Goal: Task Accomplishment & Management: Manage account settings

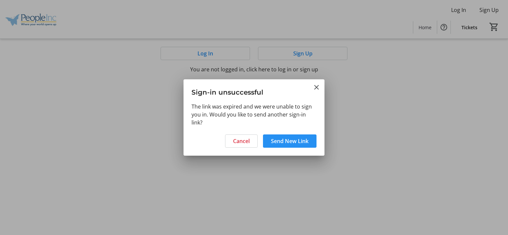
click at [294, 142] on span "Send New Link" at bounding box center [290, 141] width 38 height 8
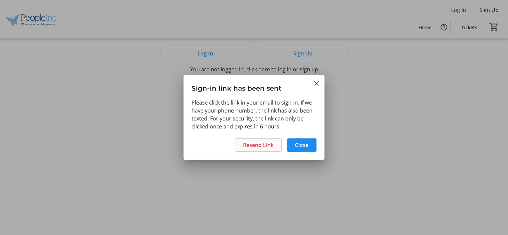
click at [255, 142] on span "Resend Link" at bounding box center [258, 145] width 31 height 8
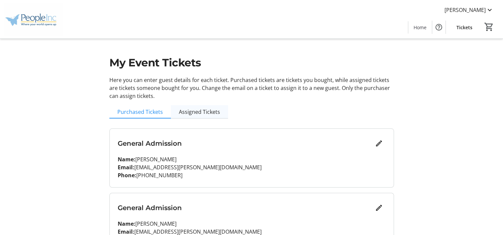
click at [209, 109] on span "Assigned Tickets" at bounding box center [199, 111] width 41 height 5
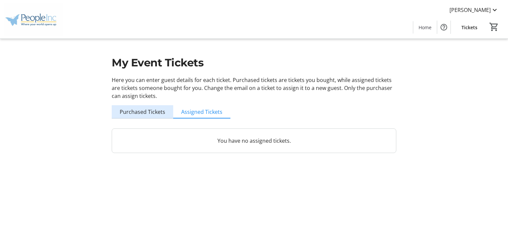
click at [151, 112] on span "Purchased Tickets" at bounding box center [143, 111] width 46 height 5
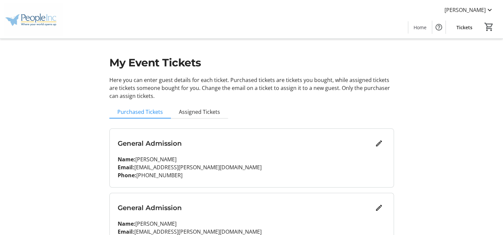
click at [461, 24] on span "Tickets" at bounding box center [464, 27] width 16 height 7
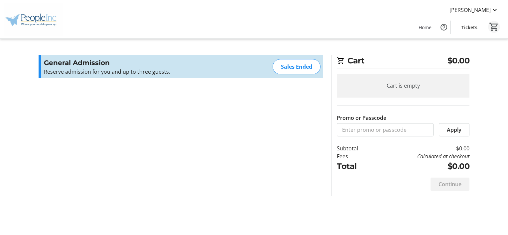
click at [493, 27] on mat-icon "0" at bounding box center [494, 27] width 10 height 10
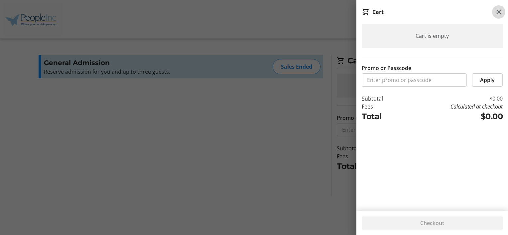
click at [499, 12] on mat-icon at bounding box center [499, 12] width 8 height 8
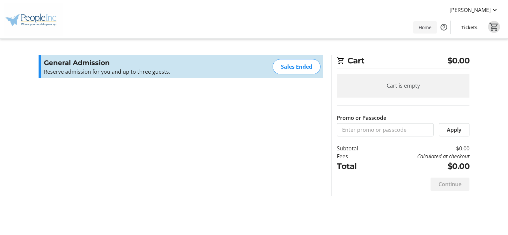
click at [426, 23] on span at bounding box center [425, 27] width 24 height 16
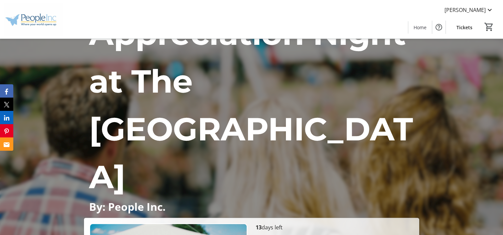
scroll to position [65, 0]
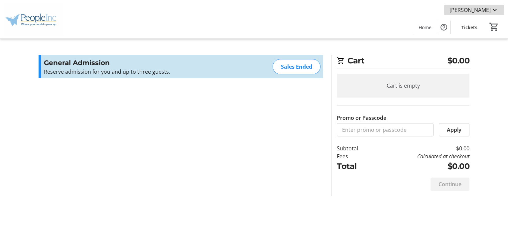
click at [476, 6] on span "[PERSON_NAME]" at bounding box center [469, 10] width 41 height 8
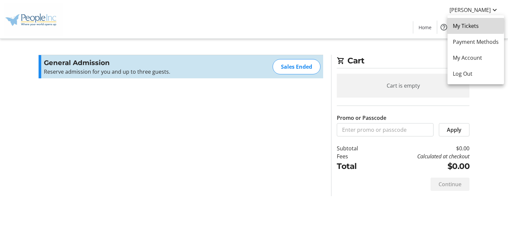
click at [475, 25] on span "My Tickets" at bounding box center [476, 26] width 46 height 8
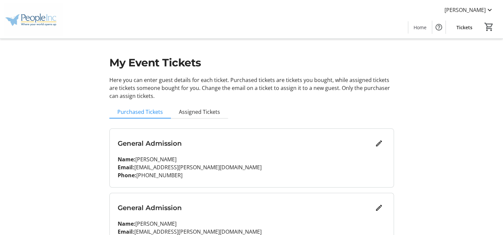
click at [323, 162] on p "Name: [PERSON_NAME]" at bounding box center [252, 160] width 268 height 8
click at [377, 144] on mat-icon "Edit" at bounding box center [379, 144] width 8 height 8
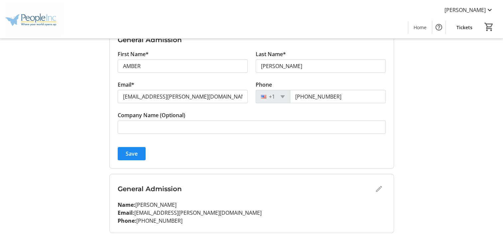
scroll to position [134, 0]
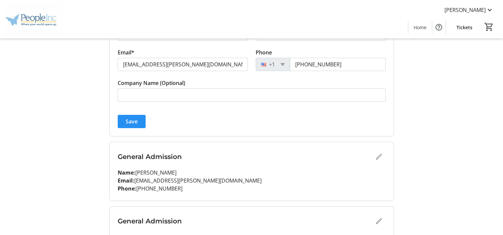
click at [143, 120] on span "submit" at bounding box center [132, 122] width 28 height 16
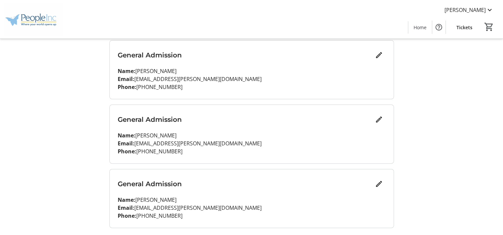
scroll to position [172, 0]
